Goal: Information Seeking & Learning: Check status

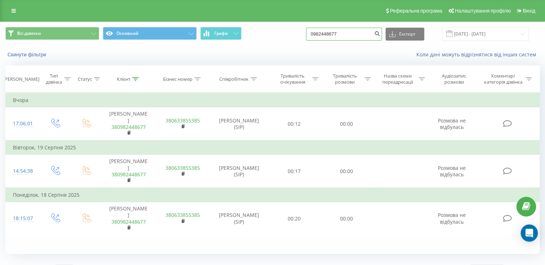
click at [343, 32] on input "0982448677" at bounding box center [344, 34] width 76 height 13
paste input "380672081878"
type input "380672081878"
click at [381, 35] on icon "submit" at bounding box center [377, 32] width 6 height 4
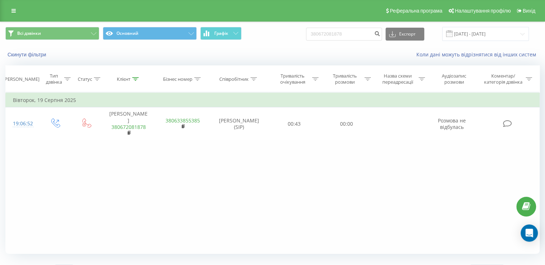
click at [113, 152] on div "Фільтрувати за умовою Дорівнює Введіть значення Скасувати OK Фільтрувати за умо…" at bounding box center [272, 172] width 535 height 161
click at [367, 33] on input "380672081878" at bounding box center [344, 34] width 76 height 13
paste input "0638775700"
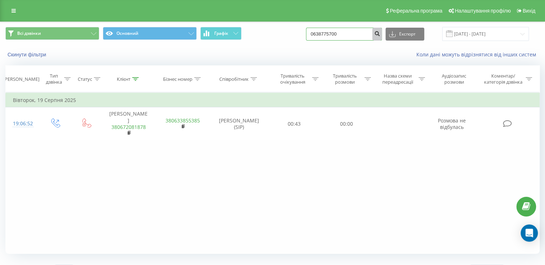
type input "0638775700"
click at [381, 32] on icon "submit" at bounding box center [377, 32] width 6 height 4
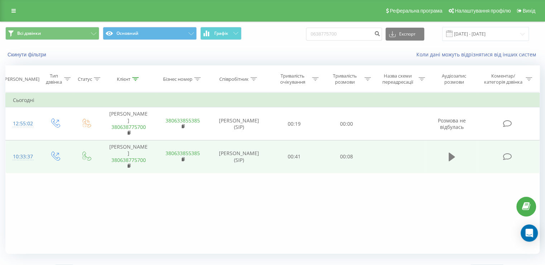
click at [453, 152] on icon at bounding box center [452, 156] width 6 height 9
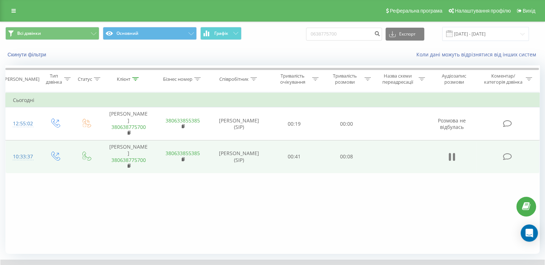
click at [450, 153] on icon at bounding box center [450, 157] width 2 height 8
